Goal: Find specific page/section: Find specific page/section

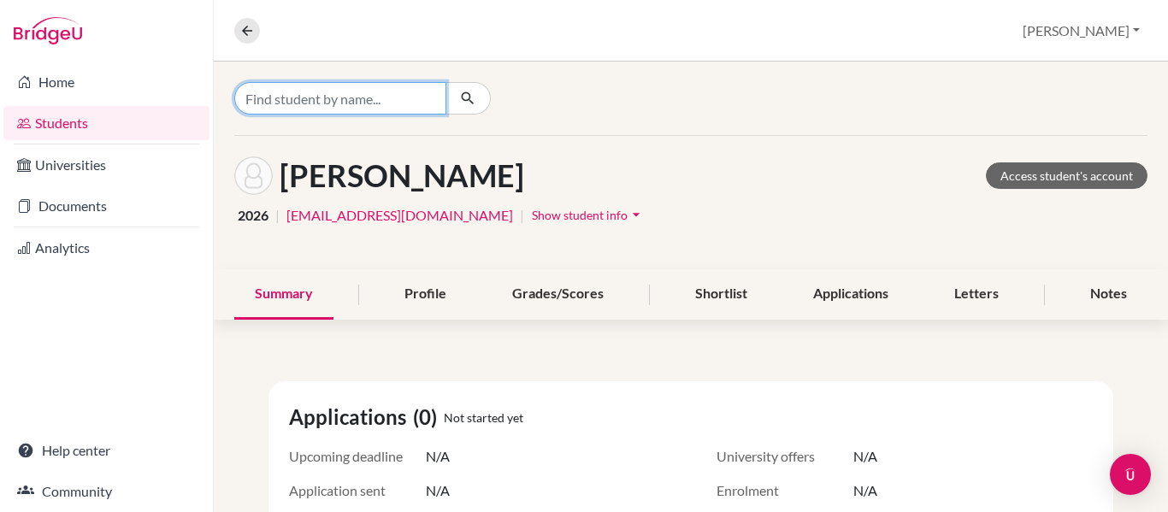
click at [286, 92] on input "Find student by name..." at bounding box center [340, 98] width 212 height 32
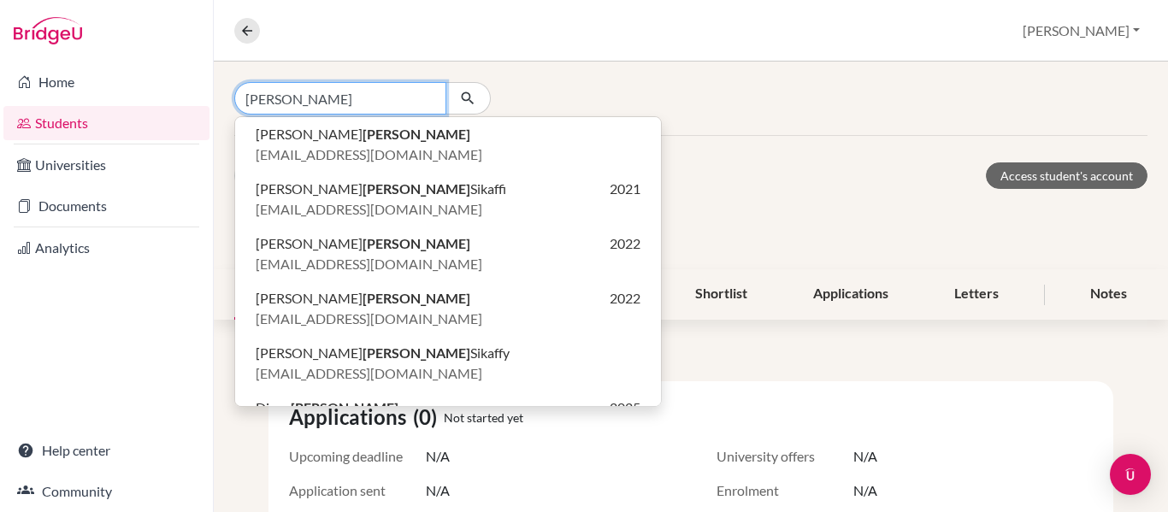
type input "[PERSON_NAME]"
click at [465, 97] on icon "button" at bounding box center [467, 98] width 17 height 17
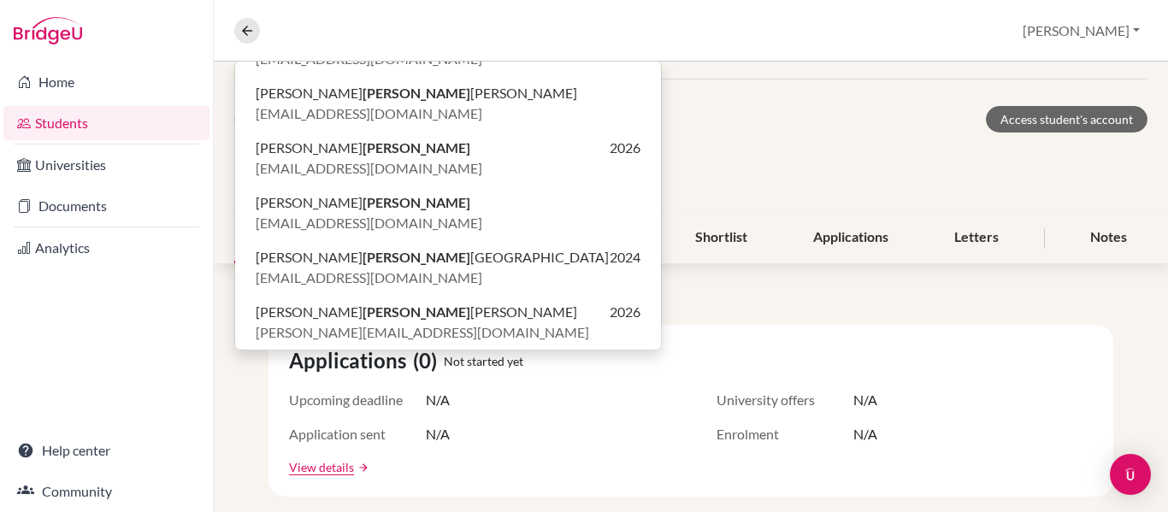
scroll to position [65, 0]
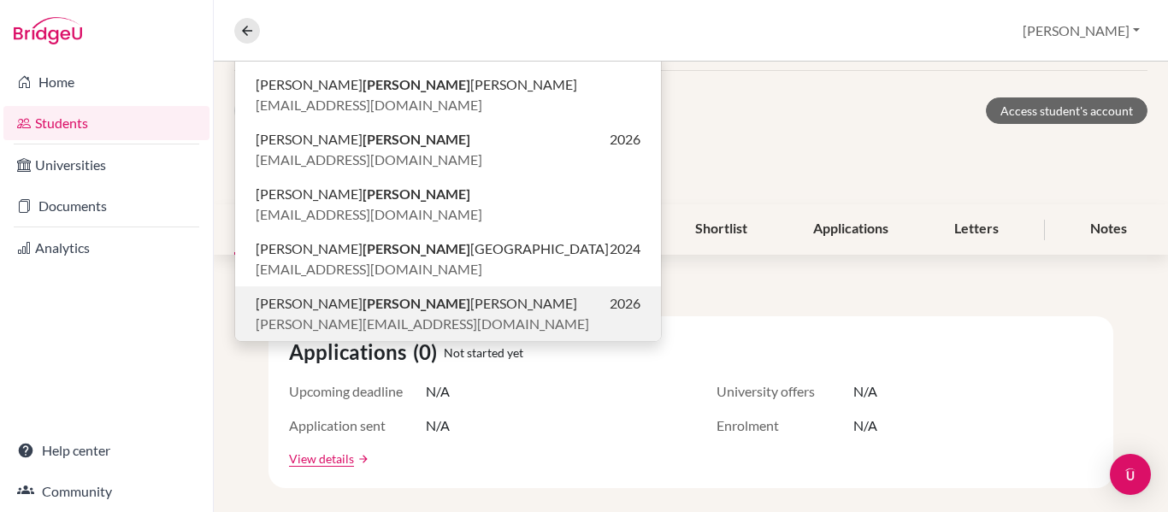
click at [363, 310] on b "[PERSON_NAME]" at bounding box center [417, 303] width 108 height 16
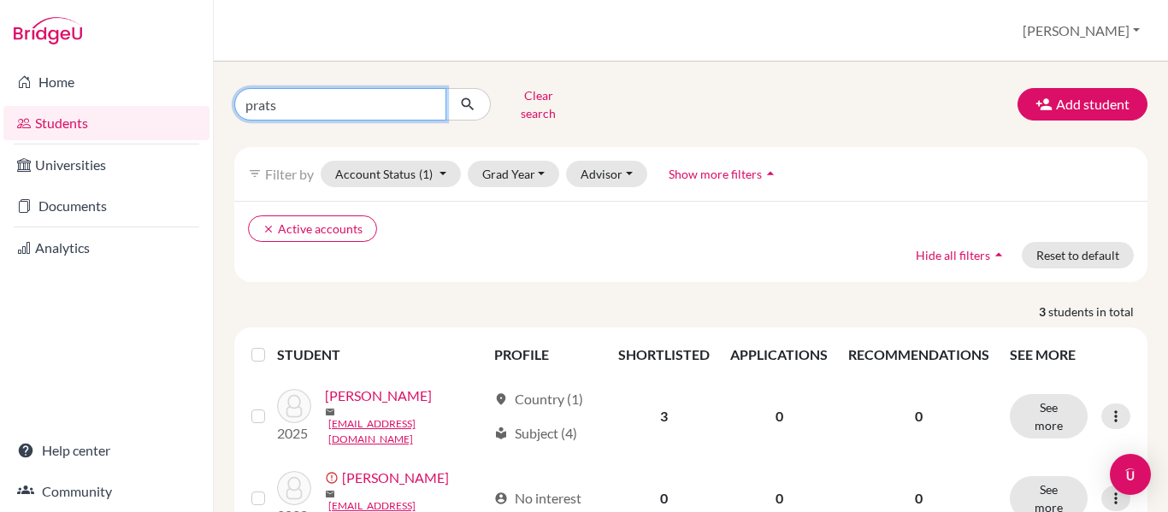
click at [283, 97] on input "prats" at bounding box center [340, 104] width 212 height 32
type input "p"
type input "[PERSON_NAME]"
